Goal: Information Seeking & Learning: Understand process/instructions

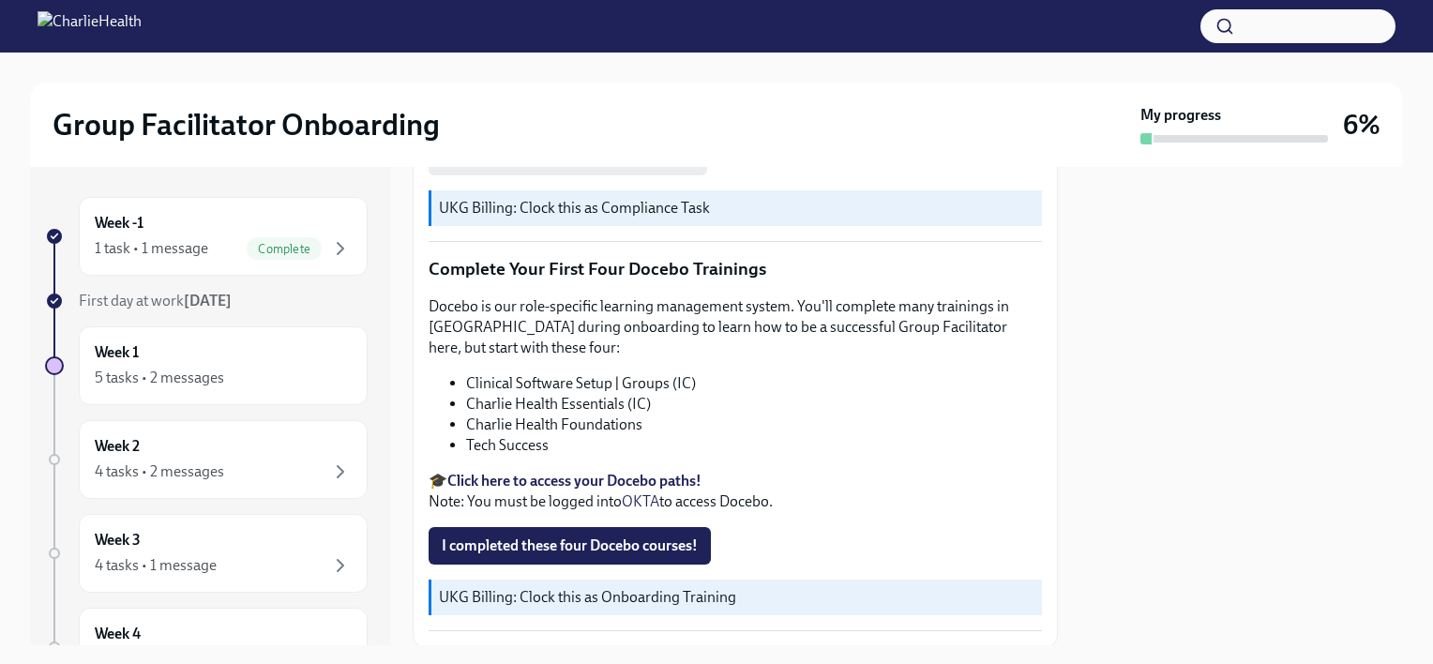
scroll to position [2517, 0]
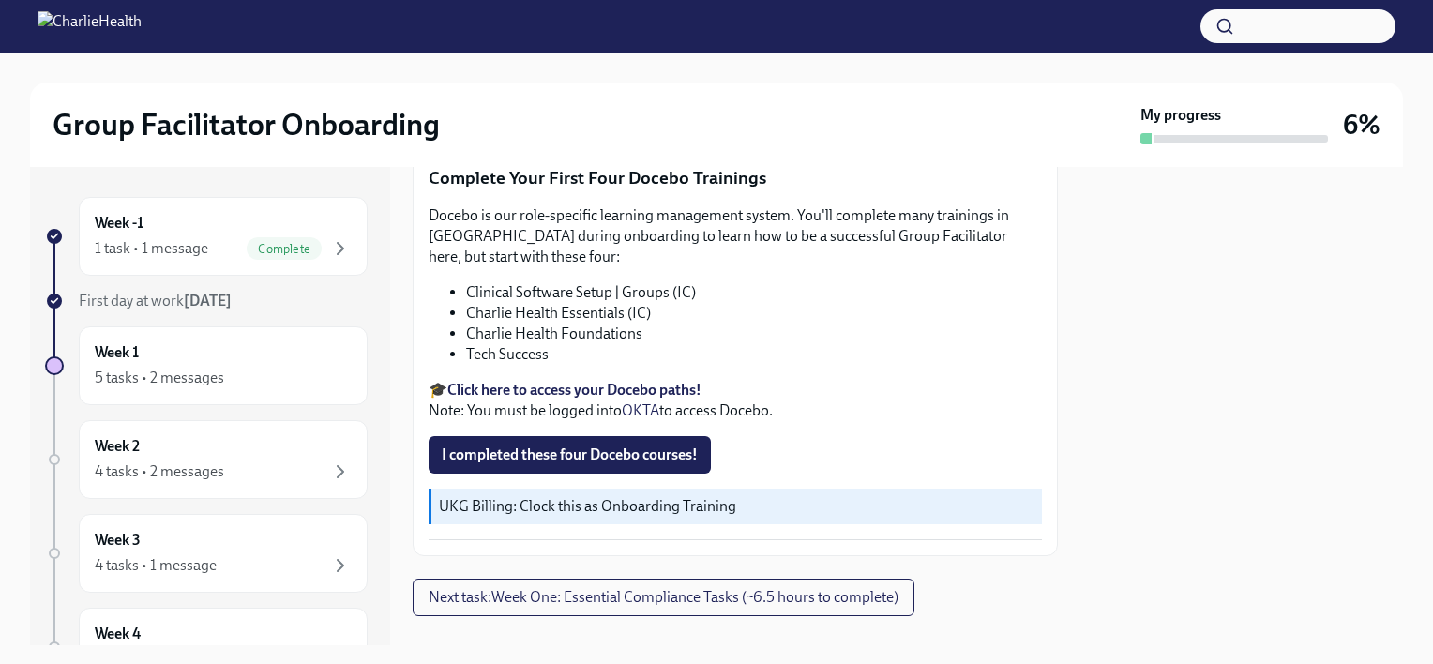
click at [551, 381] on strong "Click here to access your Docebo paths!" at bounding box center [574, 390] width 254 height 18
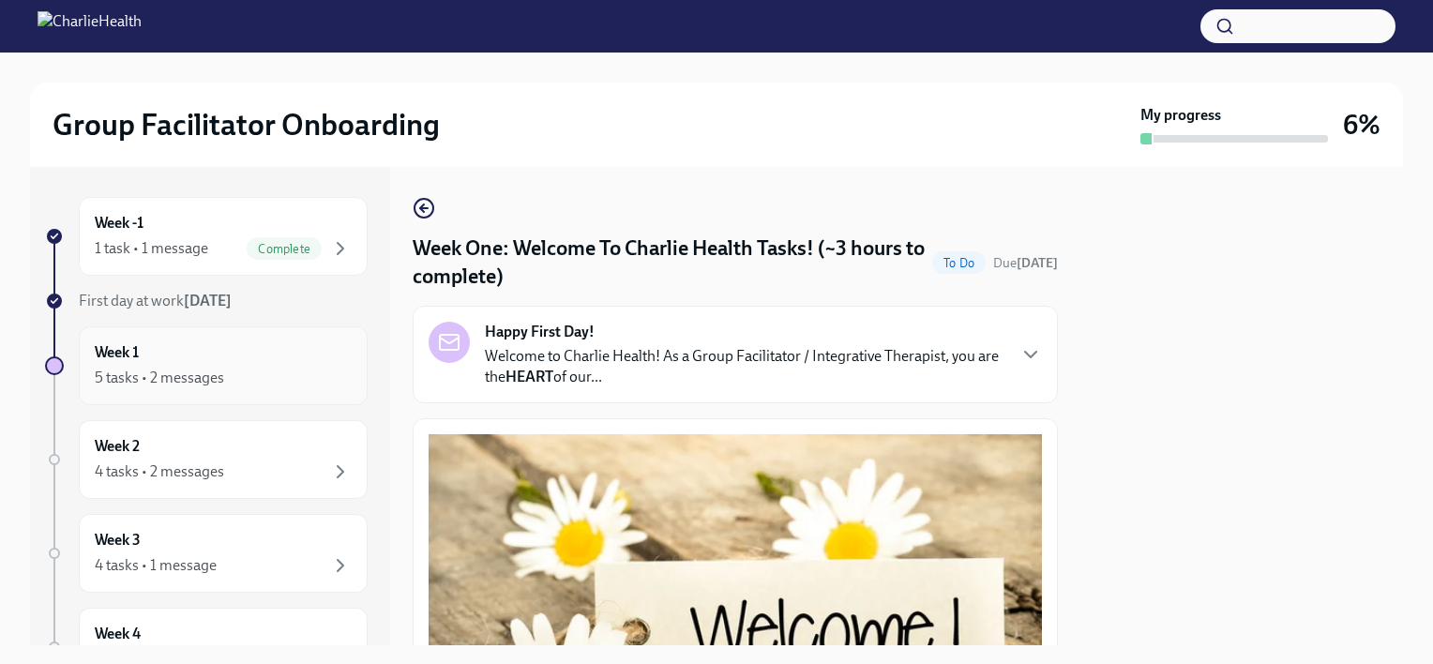
click at [244, 357] on div "Week 1 5 tasks • 2 messages" at bounding box center [223, 365] width 257 height 47
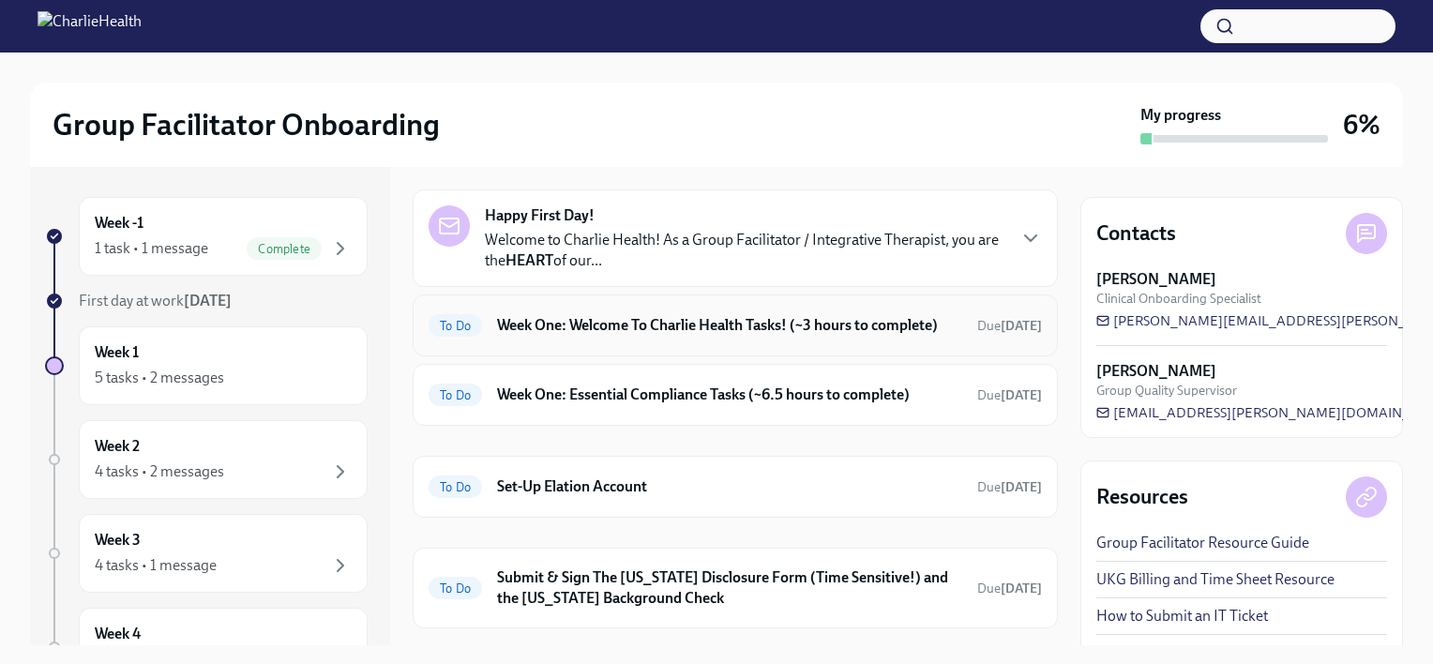
scroll to position [94, 0]
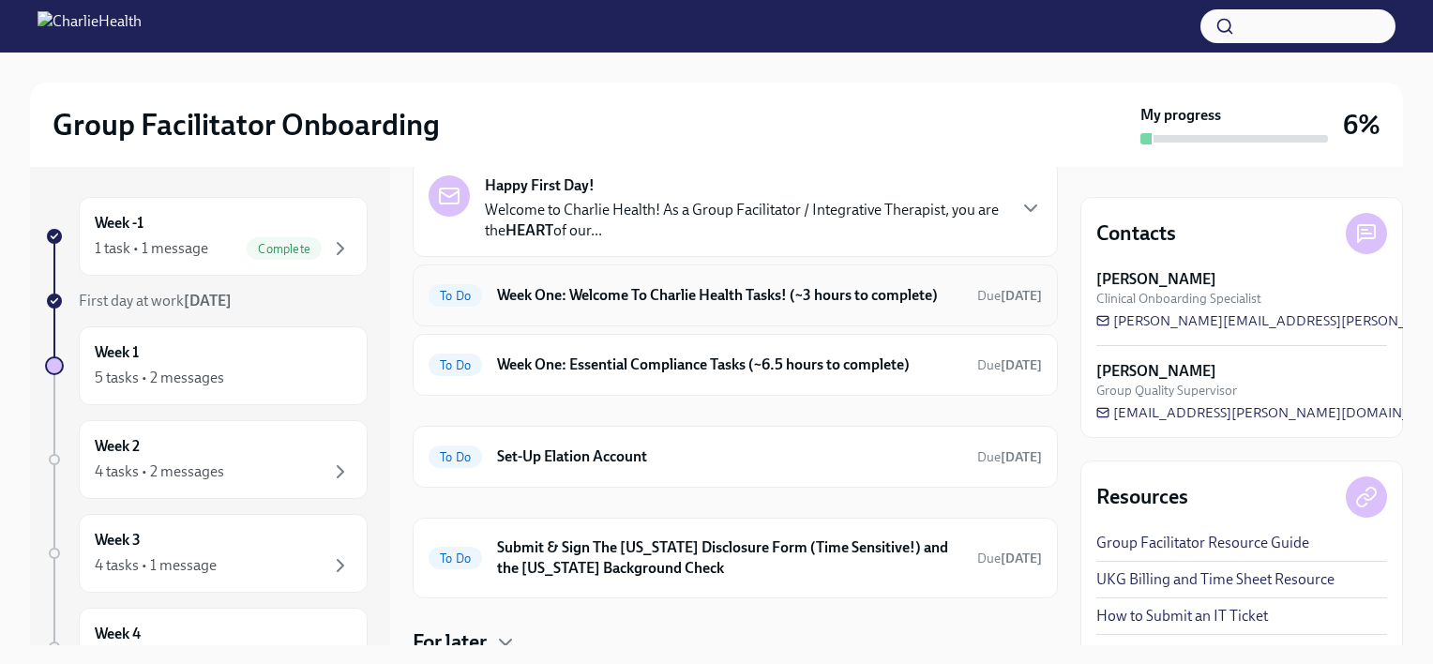
click at [696, 306] on h6 "Week One: Welcome To Charlie Health Tasks! (~3 hours to complete)" at bounding box center [729, 295] width 465 height 21
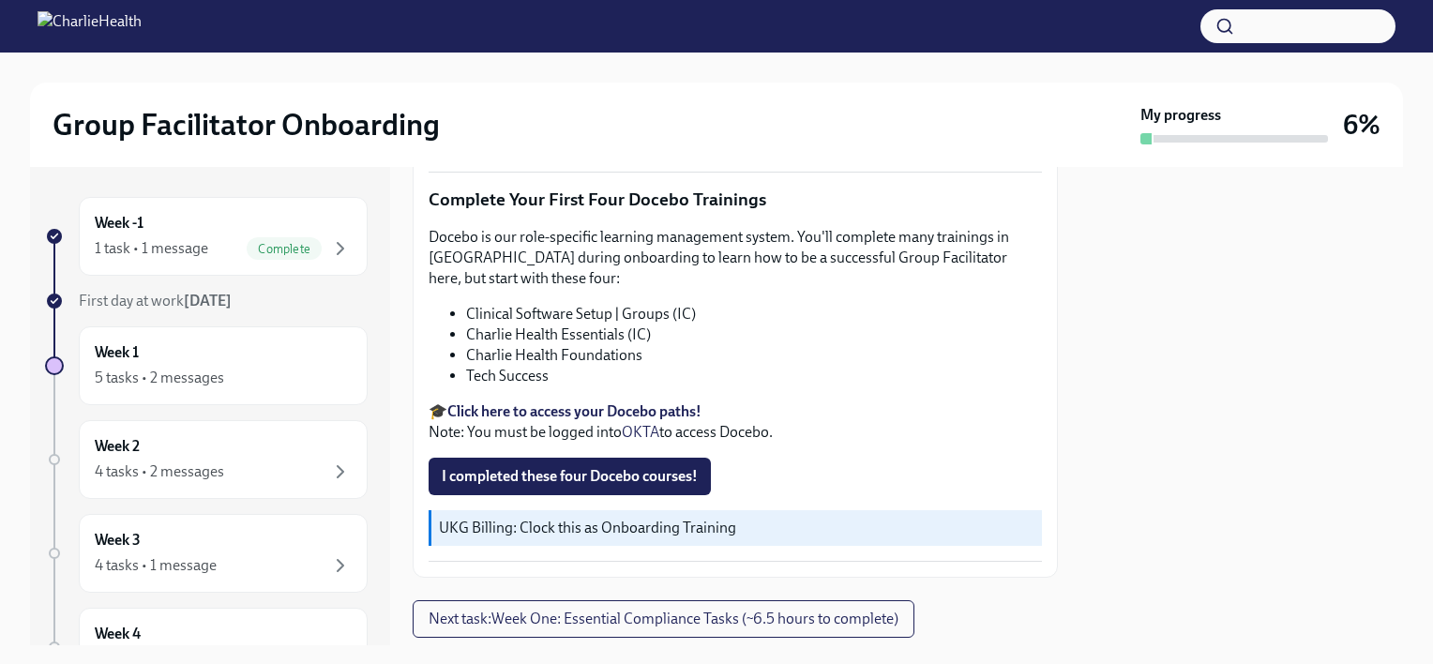
scroll to position [2517, 0]
